Goal: Task Accomplishment & Management: Manage account settings

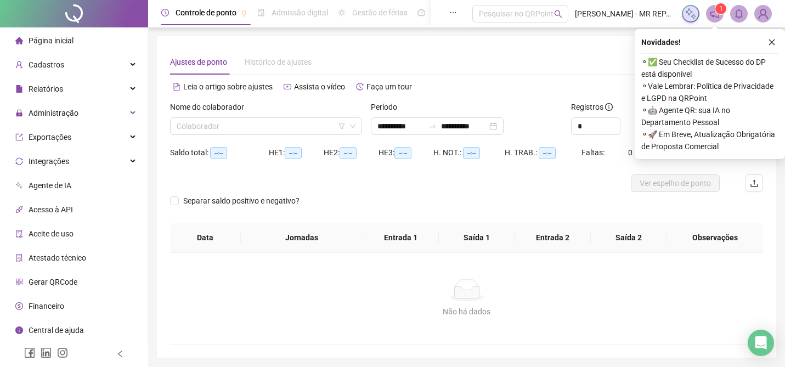
click at [83, 42] on li "Página inicial" at bounding box center [73, 41] width 143 height 22
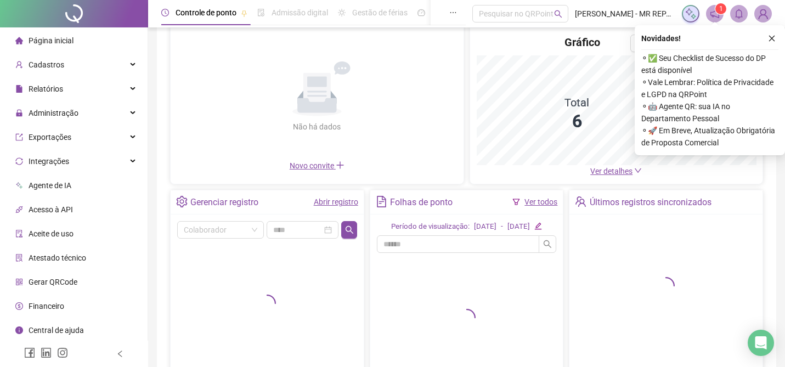
scroll to position [83, 0]
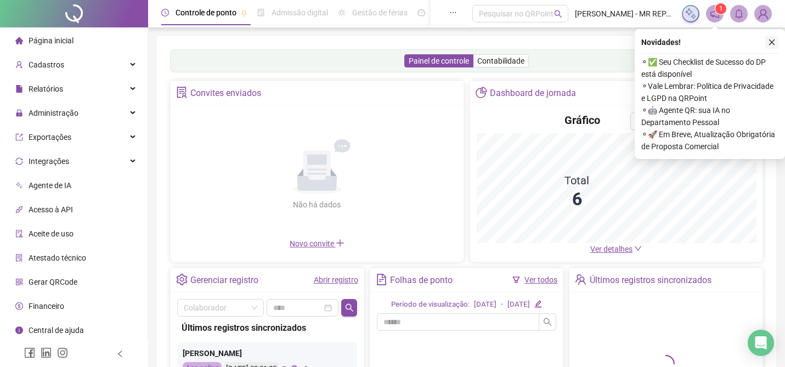
click at [773, 41] on icon "close" at bounding box center [773, 43] width 6 height 6
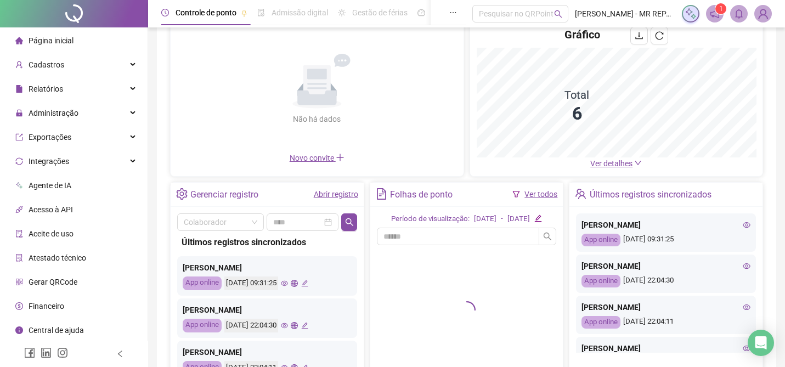
scroll to position [88, 0]
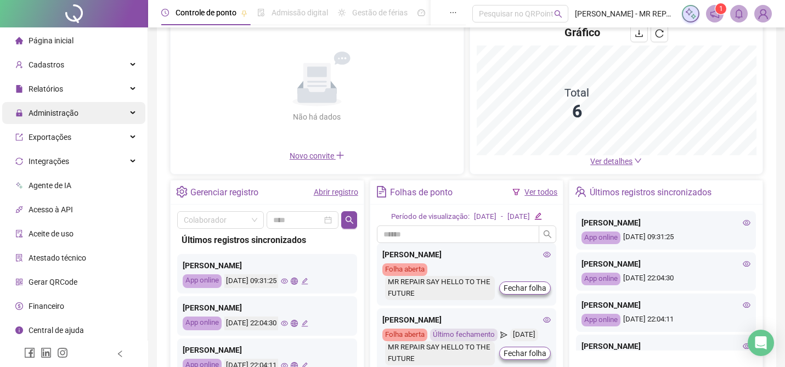
click at [76, 102] on span "Administração" at bounding box center [46, 113] width 63 height 22
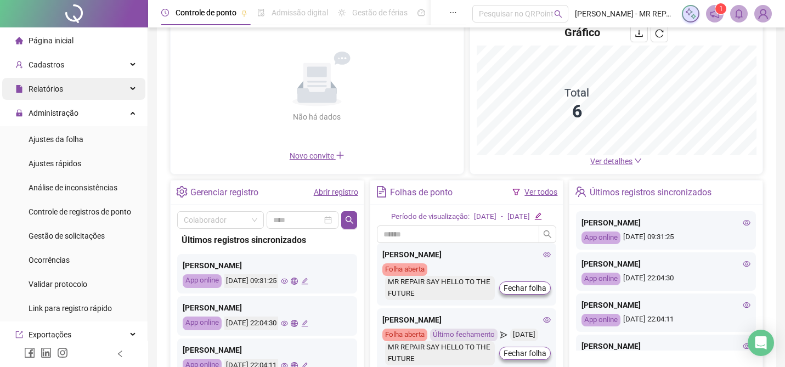
click at [74, 88] on div "Relatórios" at bounding box center [73, 89] width 143 height 22
click at [60, 85] on span "Relatórios" at bounding box center [46, 89] width 35 height 9
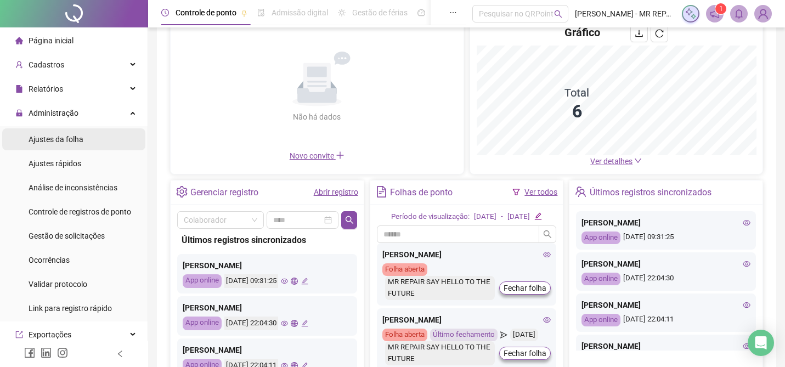
click at [61, 141] on span "Ajustes da folha" at bounding box center [56, 139] width 55 height 9
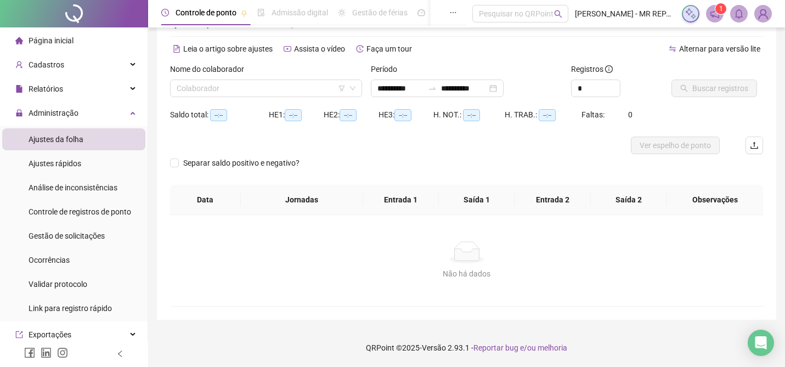
scroll to position [38, 0]
click at [241, 97] on div "Nome do colaborador Colaborador" at bounding box center [266, 84] width 201 height 43
click at [241, 85] on input "search" at bounding box center [261, 88] width 169 height 16
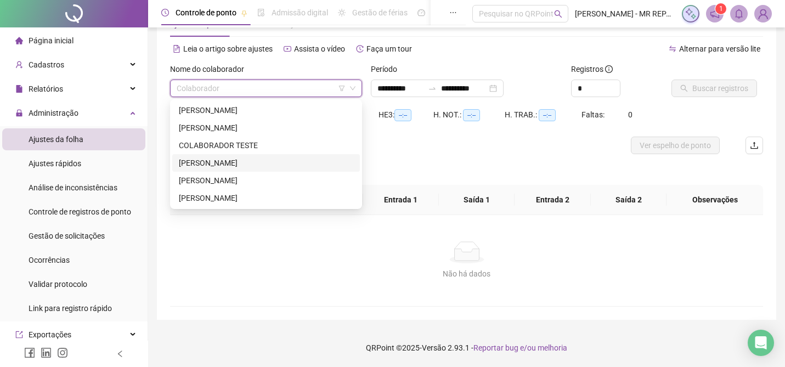
click at [248, 162] on div "[PERSON_NAME]" at bounding box center [266, 163] width 175 height 12
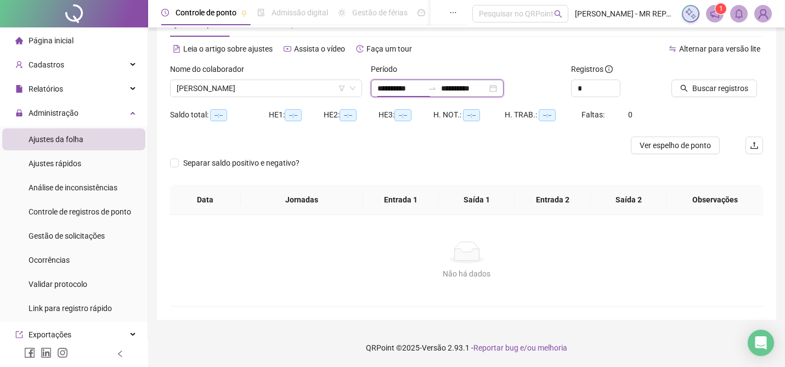
click at [390, 92] on input "**********" at bounding box center [401, 88] width 46 height 12
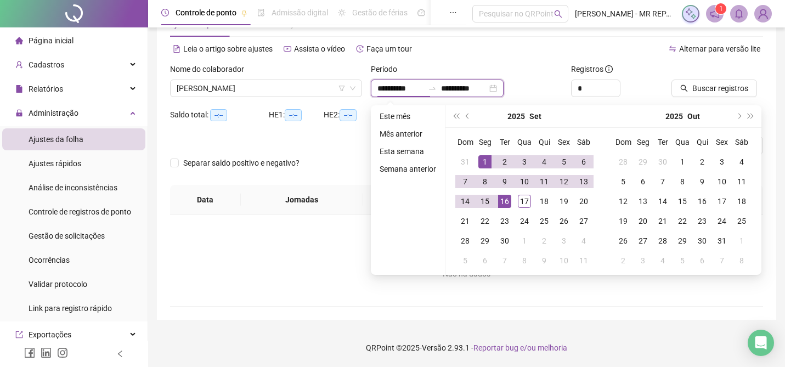
click at [469, 88] on input "**********" at bounding box center [464, 88] width 46 height 12
type input "**********"
click at [530, 201] on div "17" at bounding box center [524, 201] width 13 height 13
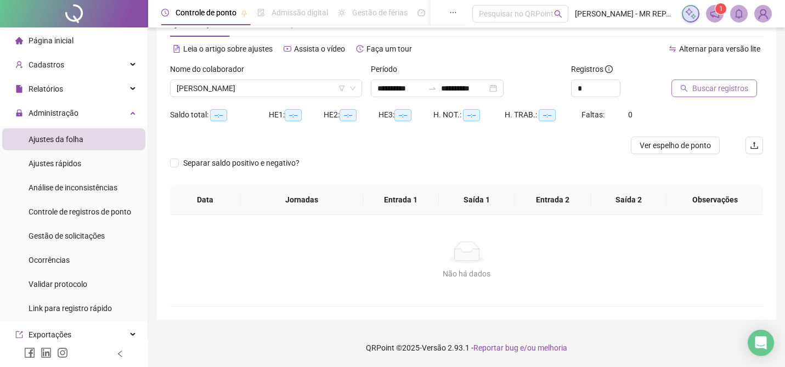
click at [736, 91] on span "Buscar registros" at bounding box center [721, 88] width 56 height 12
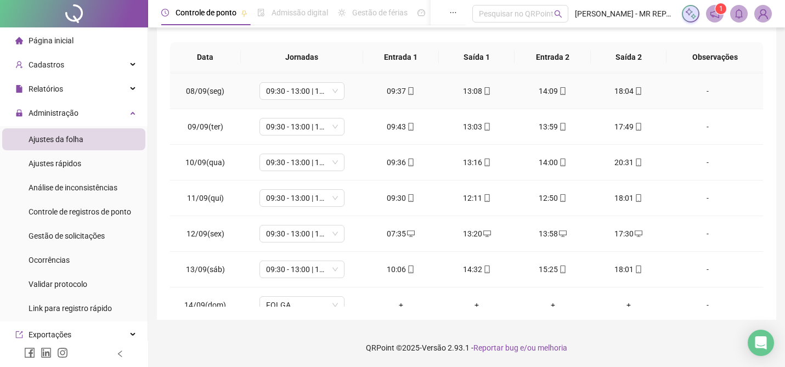
scroll to position [372, 0]
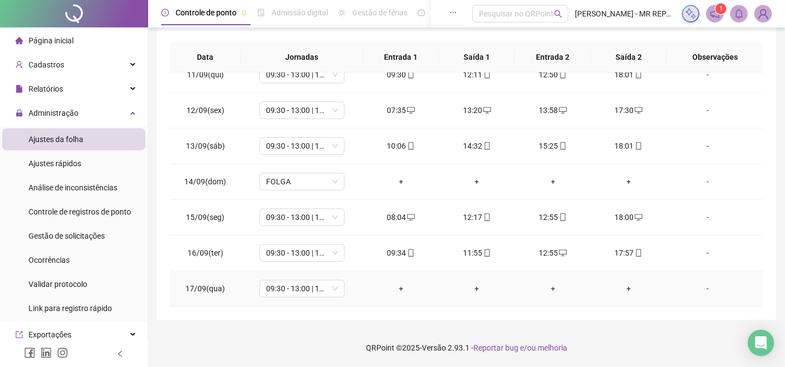
click at [404, 288] on div "+" at bounding box center [401, 289] width 58 height 12
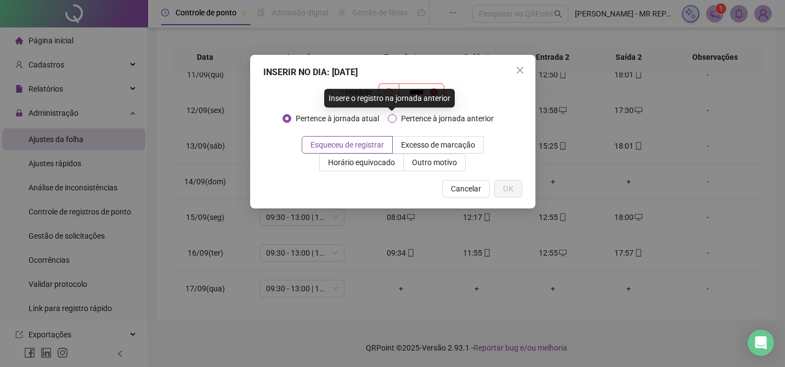
type input "*****"
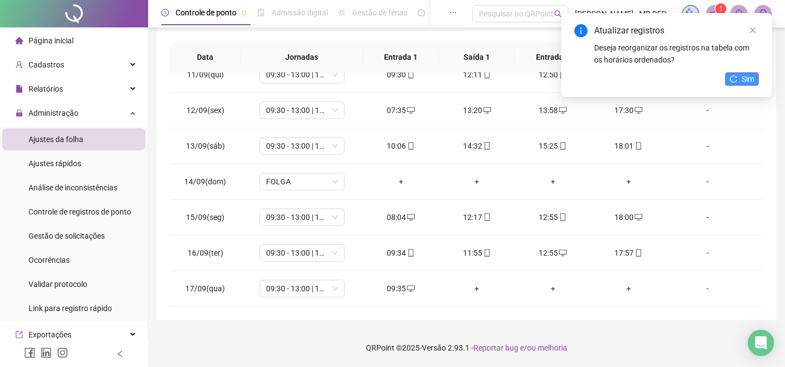
click at [741, 79] on button "Sim" at bounding box center [742, 78] width 33 height 13
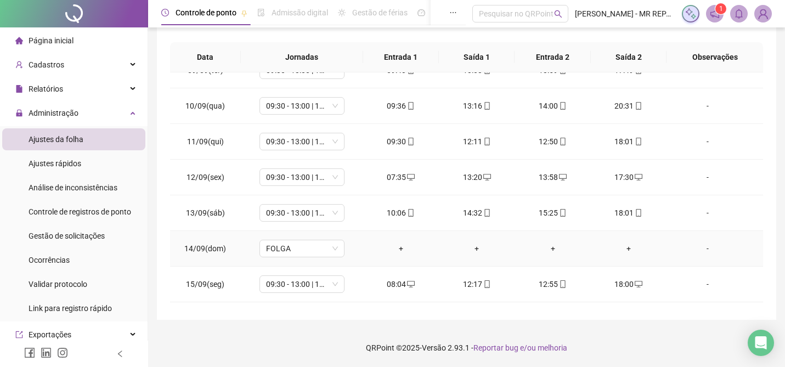
scroll to position [0, 0]
